Goal: Book appointment/travel/reservation

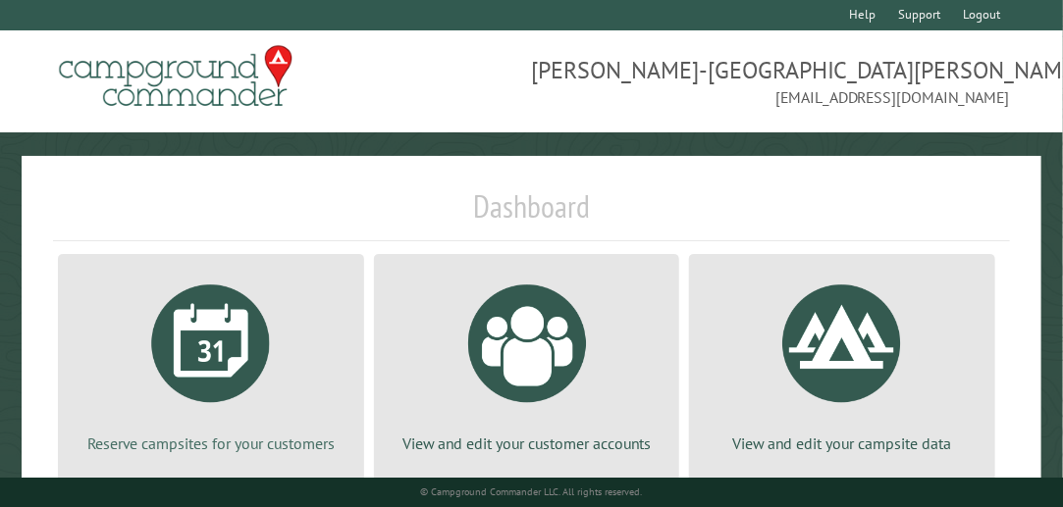
click at [191, 340] on div at bounding box center [210, 343] width 147 height 147
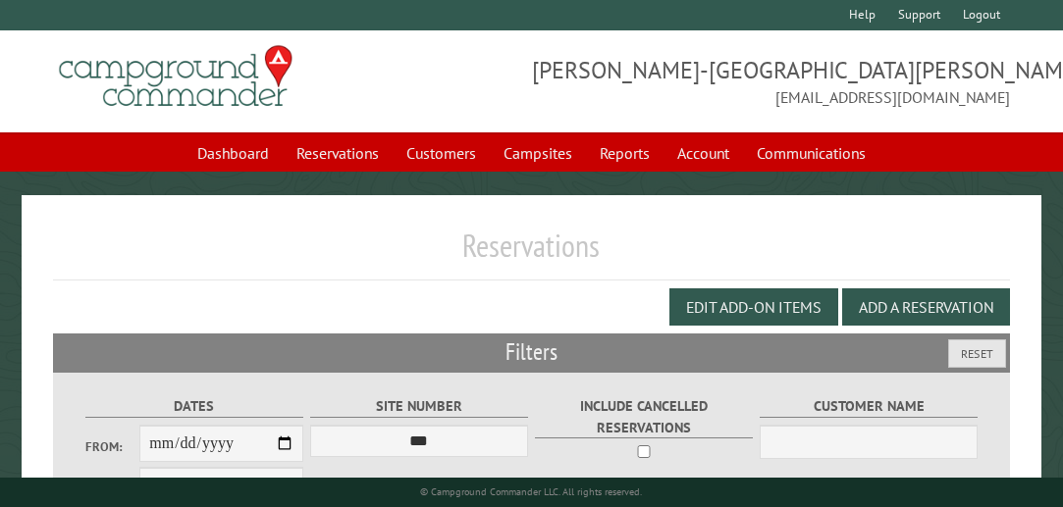
click at [287, 439] on input "From:" at bounding box center [221, 443] width 164 height 37
type input "**********"
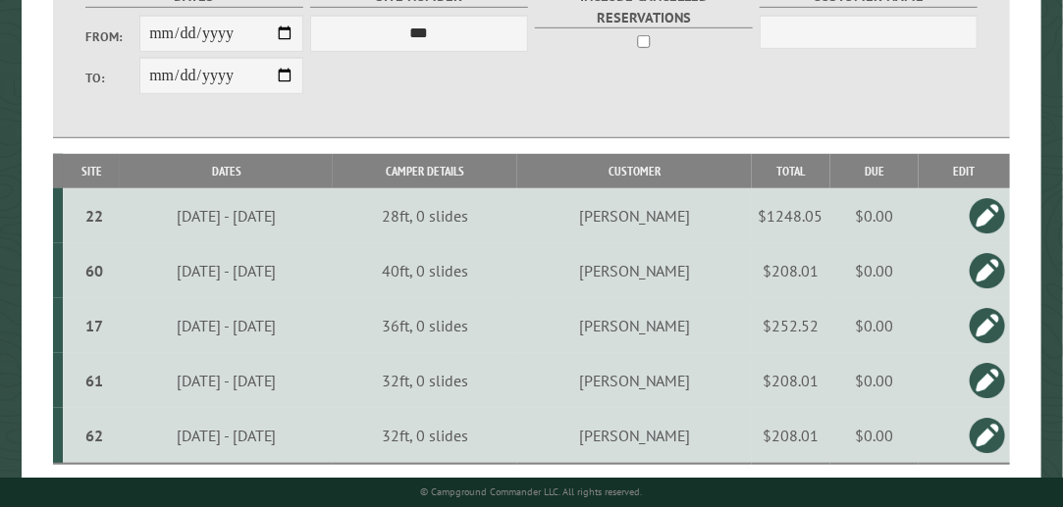
scroll to position [408, 0]
